Goal: Task Accomplishment & Management: Use online tool/utility

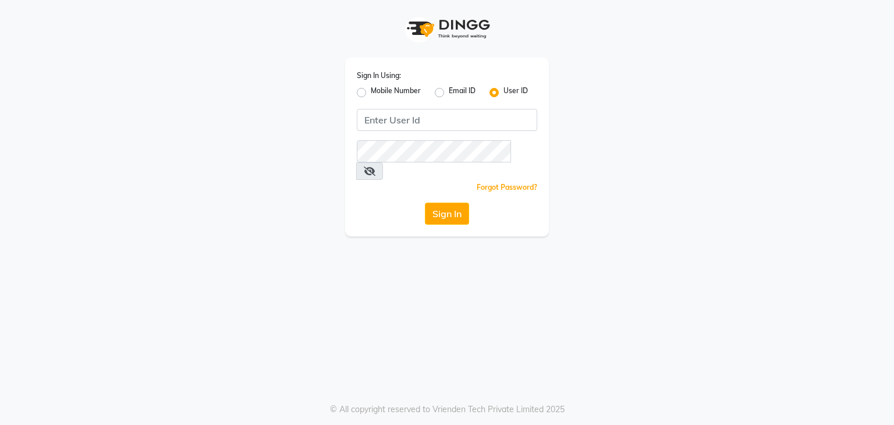
click at [371, 94] on label "Mobile Number" at bounding box center [396, 93] width 50 height 14
click at [371, 93] on input "Mobile Number" at bounding box center [375, 90] width 8 height 8
radio input "true"
radio input "false"
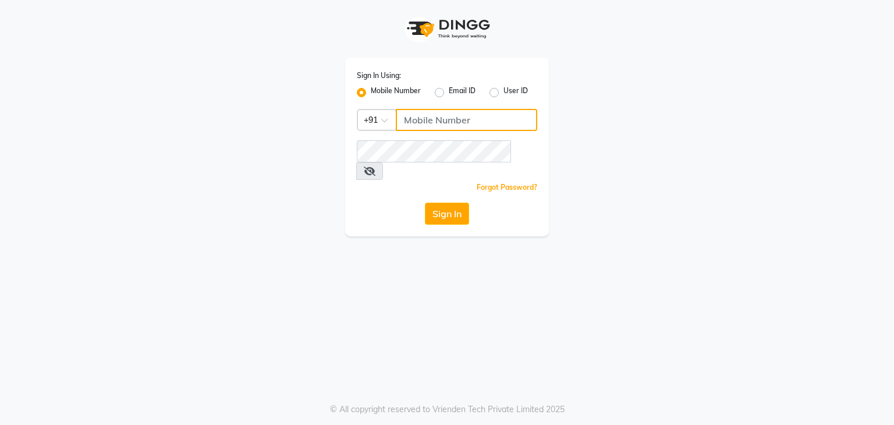
click at [438, 119] on input "Username" at bounding box center [466, 120] width 141 height 22
type input "7977244035"
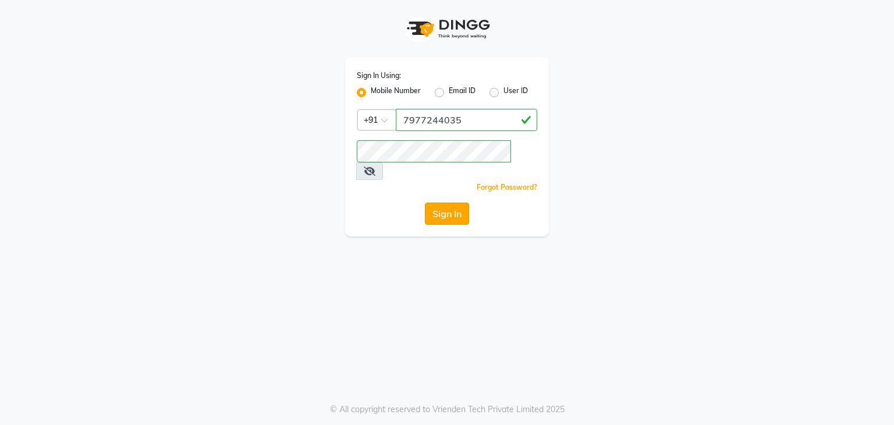
click at [456, 203] on button "Sign In" at bounding box center [447, 214] width 44 height 22
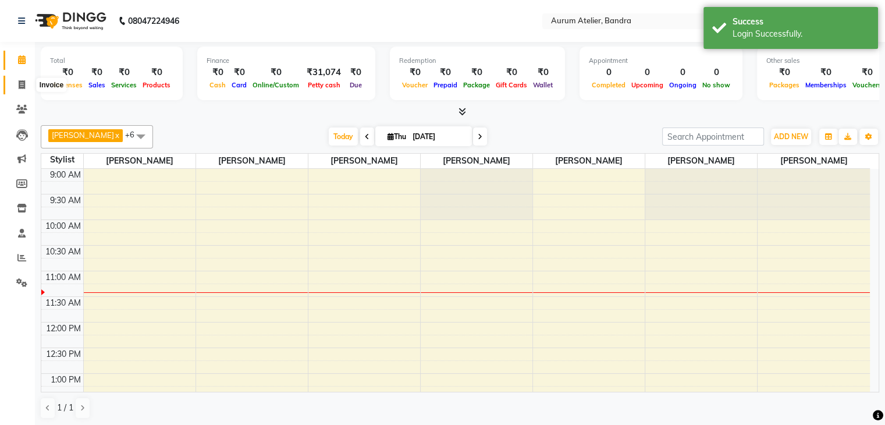
click at [22, 87] on icon at bounding box center [22, 84] width 6 height 9
select select "7410"
select select "service"
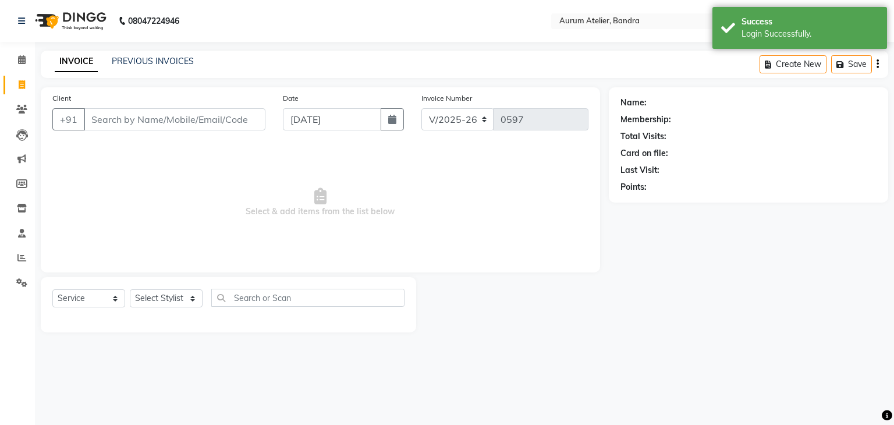
click at [136, 116] on input "Client" at bounding box center [175, 119] width 182 height 22
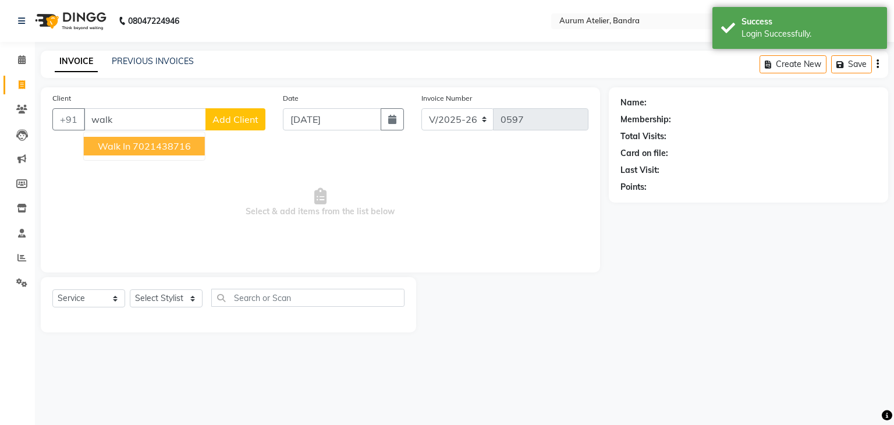
click at [173, 150] on ngb-highlight "7021438716" at bounding box center [162, 146] width 58 height 12
type input "7021438716"
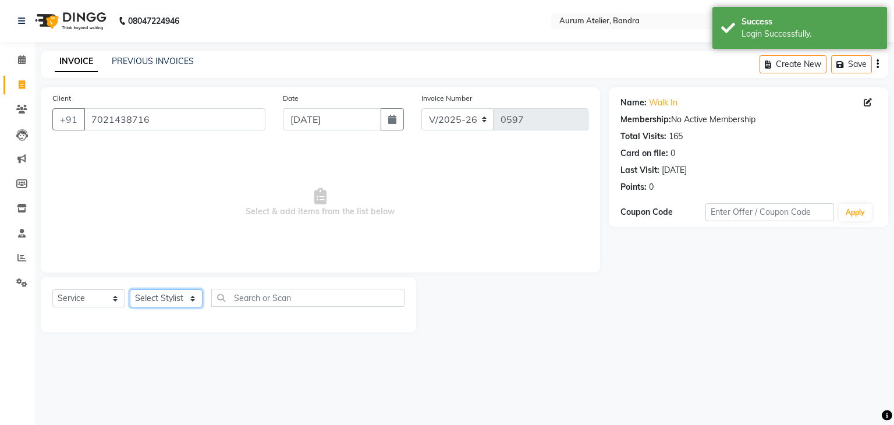
click at [169, 300] on select "Select Stylist [PERSON_NAME] chariya [PERSON_NAME] [PERSON_NAME] [PERSON_NAME] …" at bounding box center [166, 298] width 73 height 18
select select "73211"
click at [130, 290] on select "Select Stylist [PERSON_NAME] chariya [PERSON_NAME] [PERSON_NAME] [PERSON_NAME] …" at bounding box center [166, 298] width 73 height 18
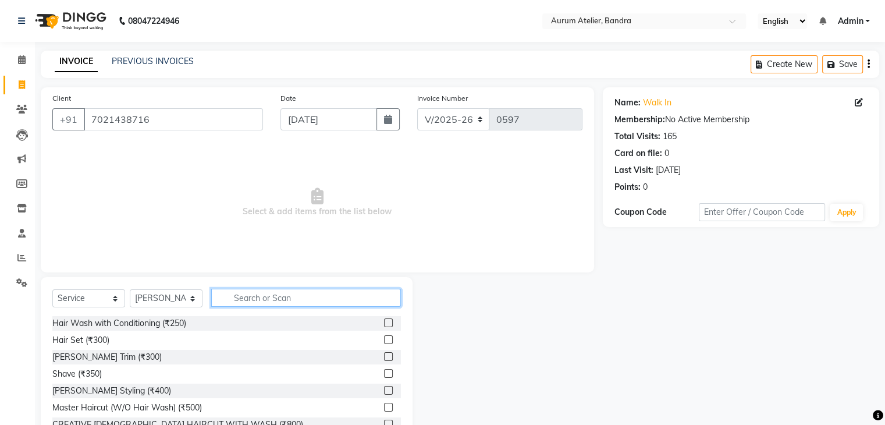
click at [240, 294] on input "text" at bounding box center [306, 298] width 190 height 18
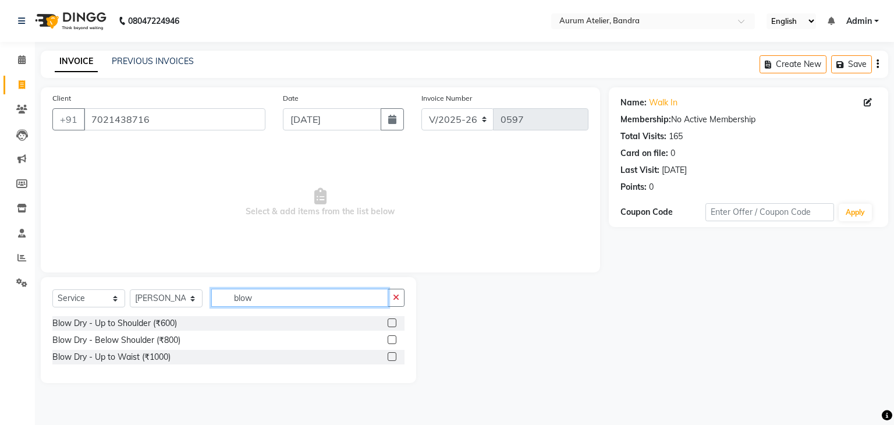
type input "blow"
click at [393, 327] on label at bounding box center [392, 322] width 9 height 9
click at [393, 327] on input "checkbox" at bounding box center [392, 324] width 8 height 8
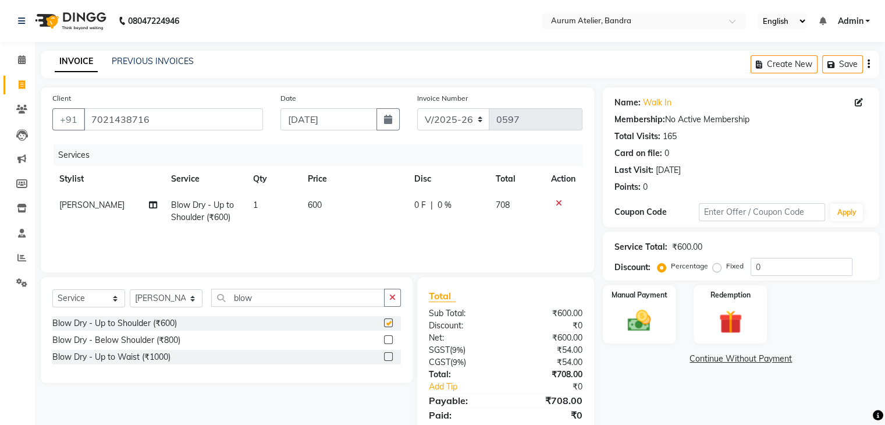
checkbox input "false"
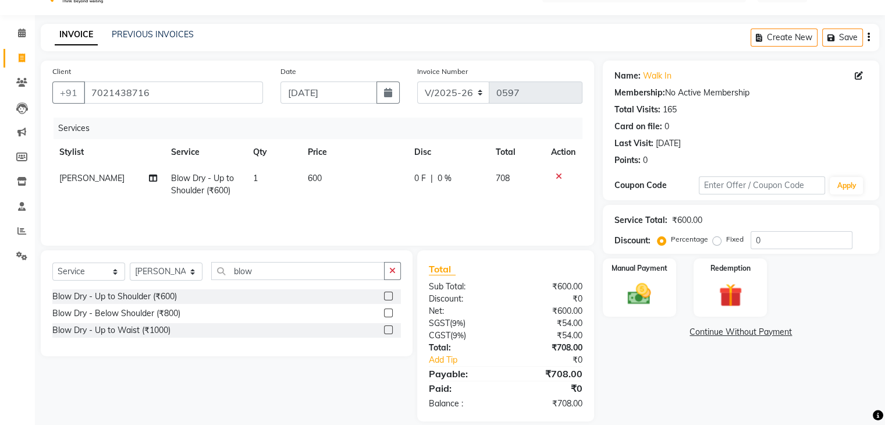
scroll to position [41, 0]
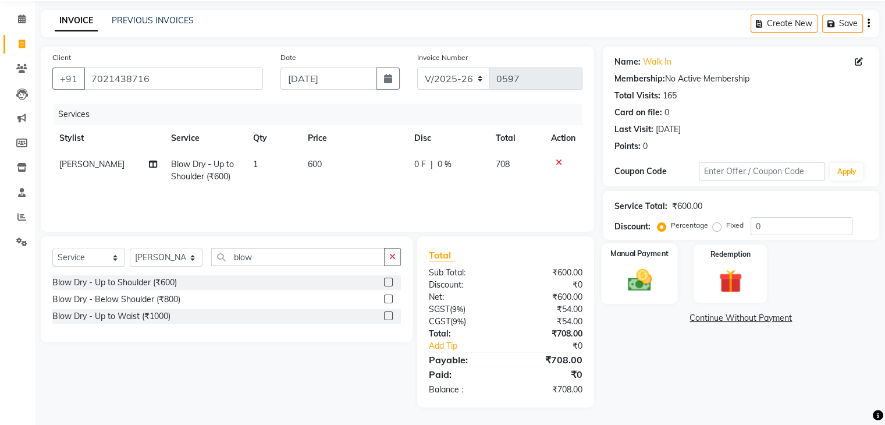
click at [631, 269] on img at bounding box center [639, 281] width 39 height 28
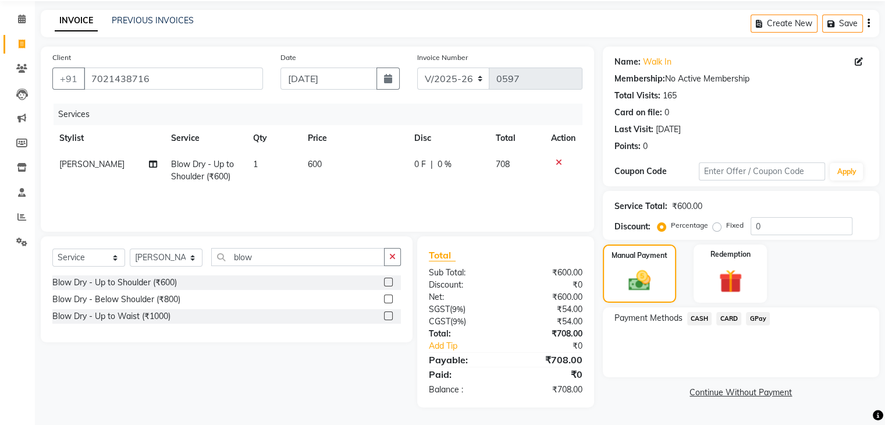
click at [758, 315] on span "GPay" at bounding box center [758, 318] width 24 height 13
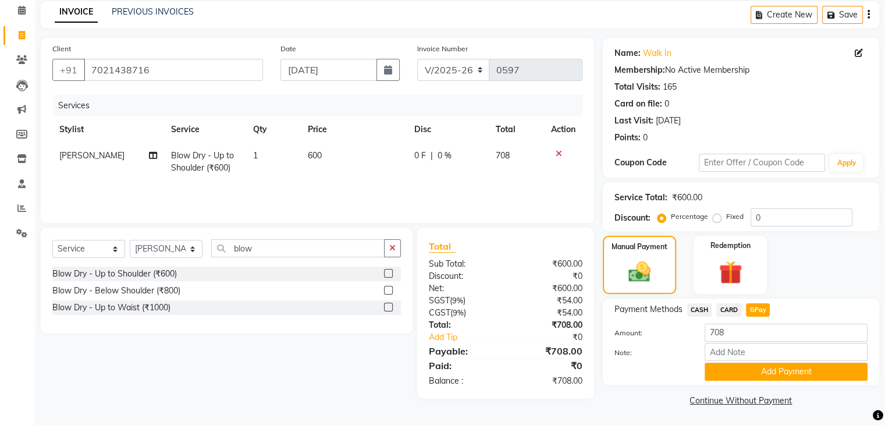
scroll to position [52, 0]
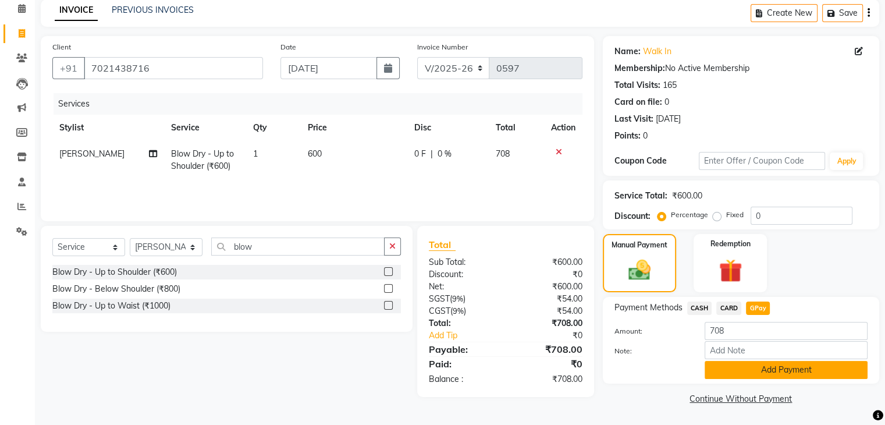
click at [758, 366] on button "Add Payment" at bounding box center [786, 370] width 163 height 18
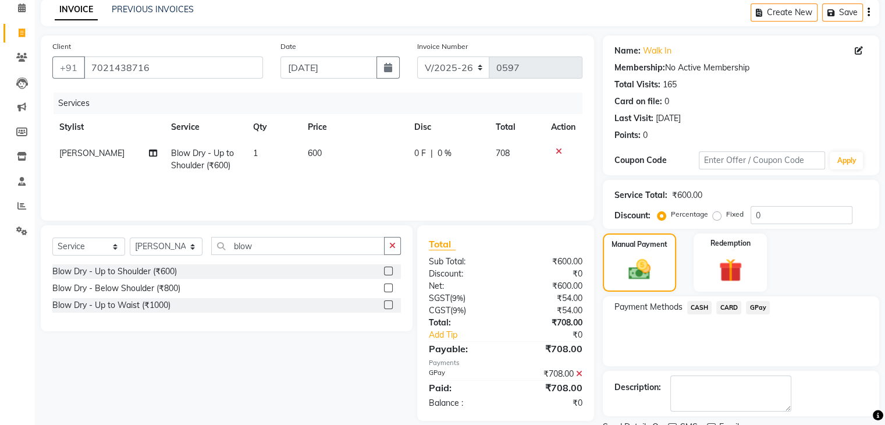
scroll to position [100, 0]
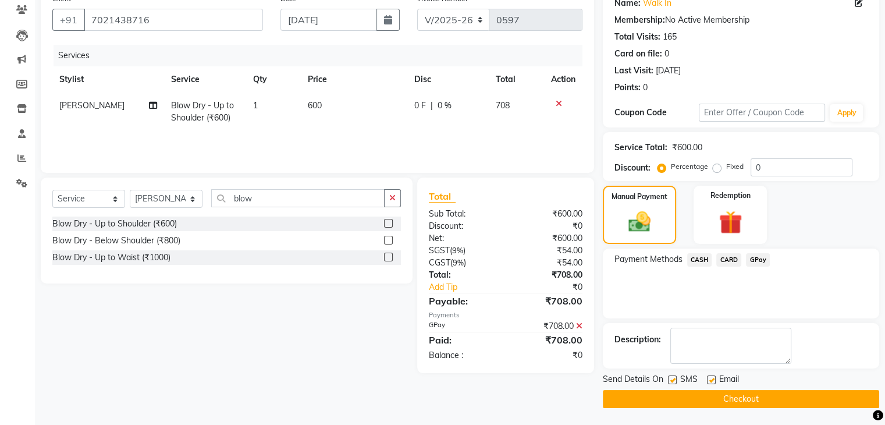
click at [755, 399] on button "Checkout" at bounding box center [741, 399] width 276 height 18
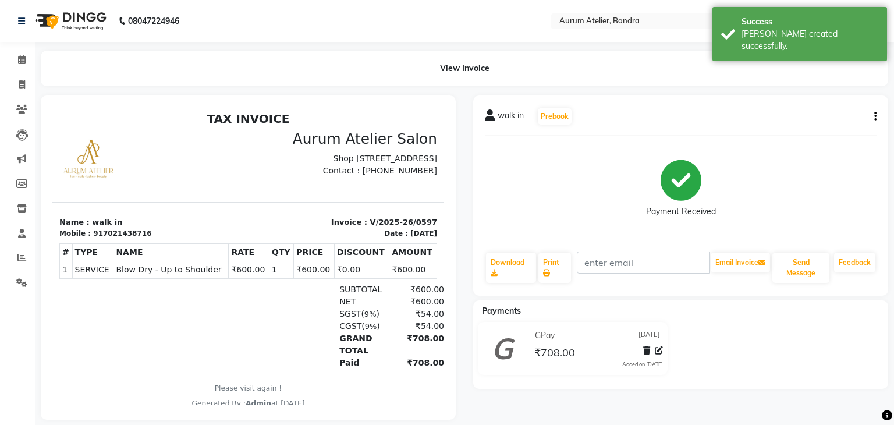
select select "7410"
select select "service"
